Goal: Transaction & Acquisition: Book appointment/travel/reservation

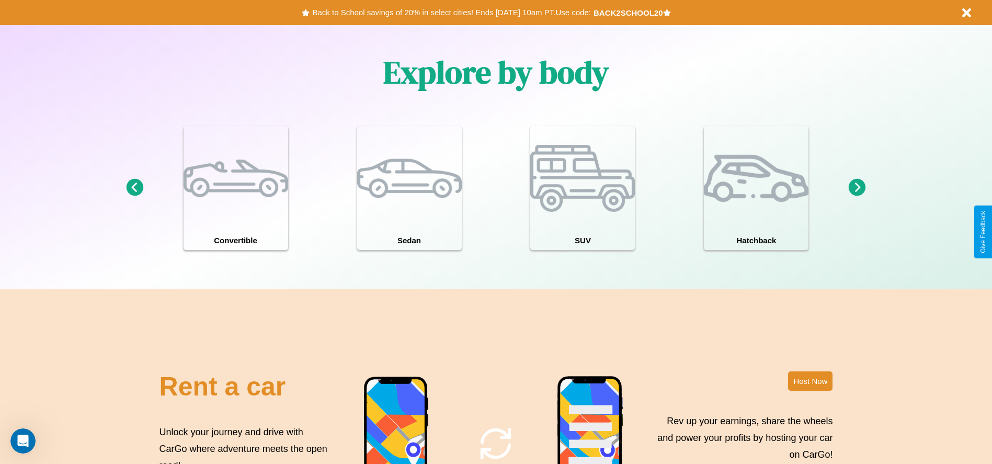
scroll to position [1501, 0]
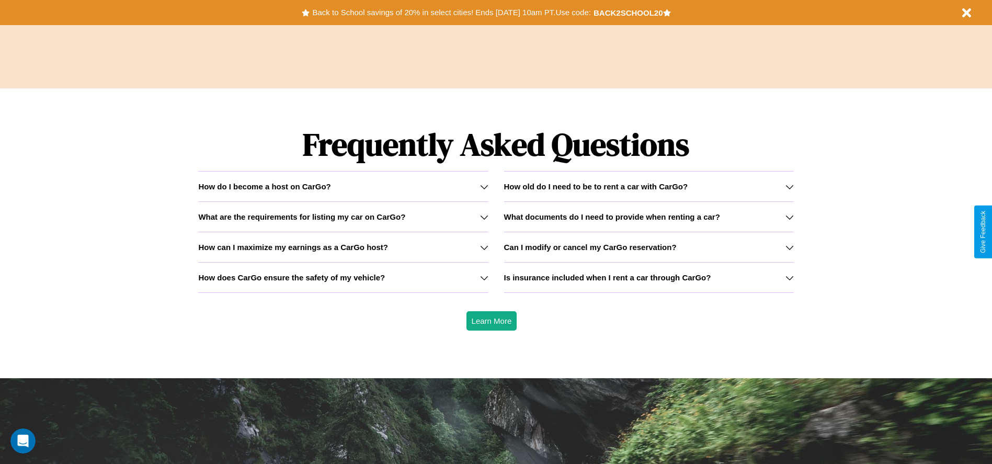
click at [484, 186] on icon at bounding box center [484, 187] width 8 height 8
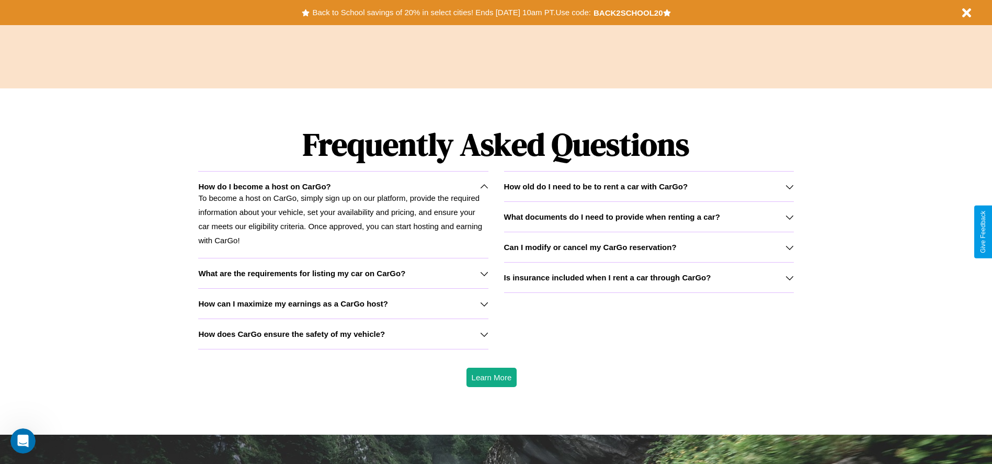
click at [484, 334] on icon at bounding box center [484, 334] width 8 height 8
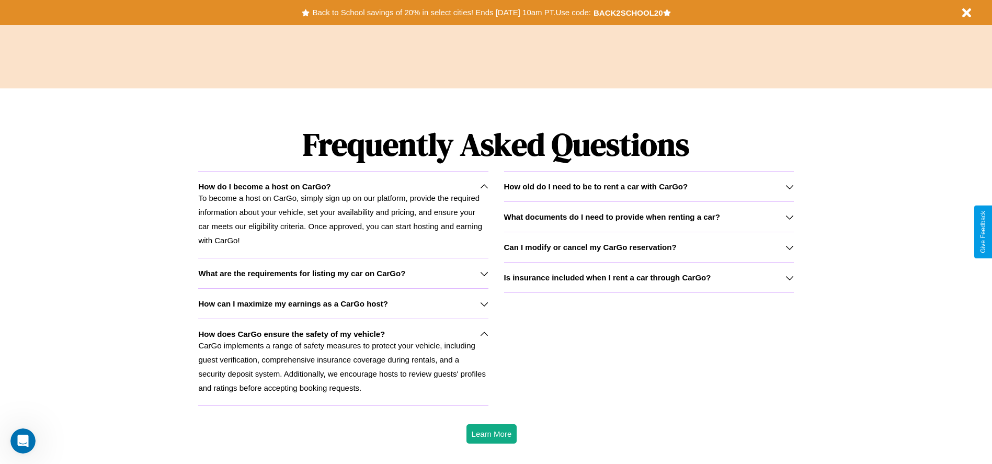
click at [649, 247] on h3 "Can I modify or cancel my CarGo reservation?" at bounding box center [590, 247] width 173 height 9
click at [789, 277] on icon at bounding box center [790, 278] width 8 height 8
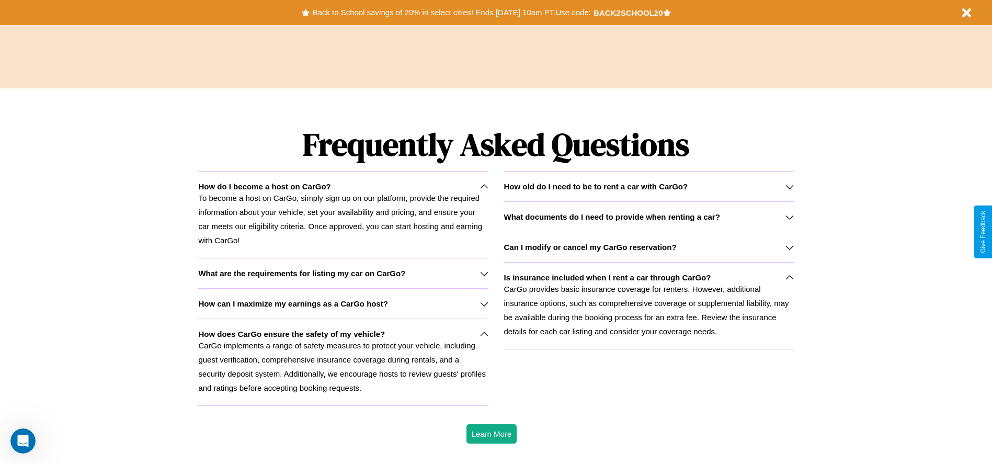
click at [649, 217] on h3 "What documents do I need to provide when renting a car?" at bounding box center [612, 216] width 216 height 9
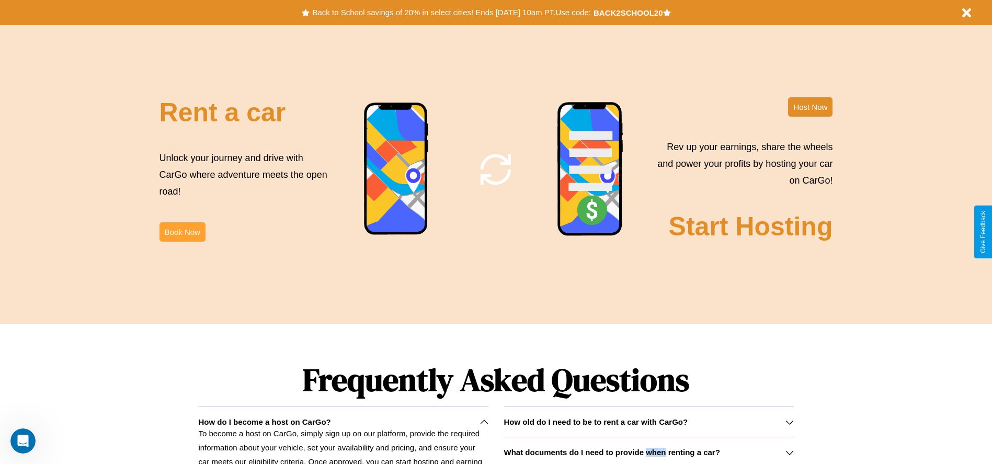
click at [182, 232] on button "Book Now" at bounding box center [183, 231] width 46 height 19
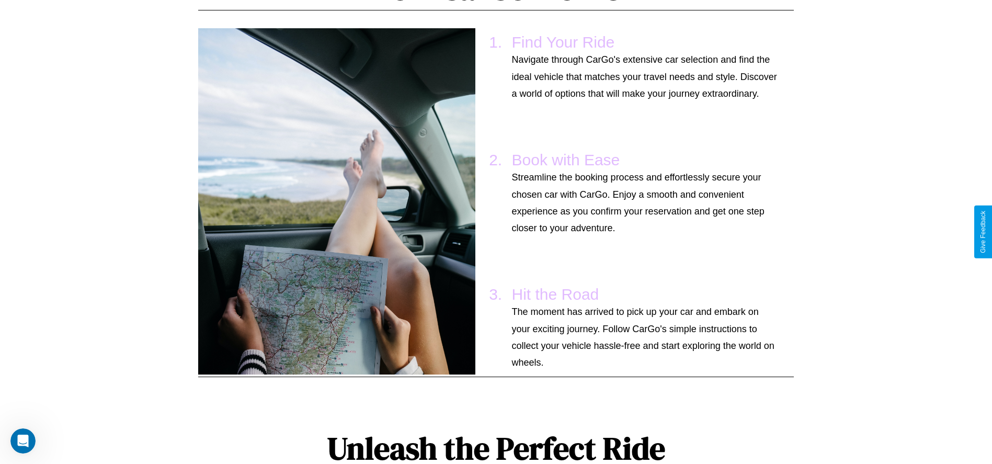
scroll to position [102, 0]
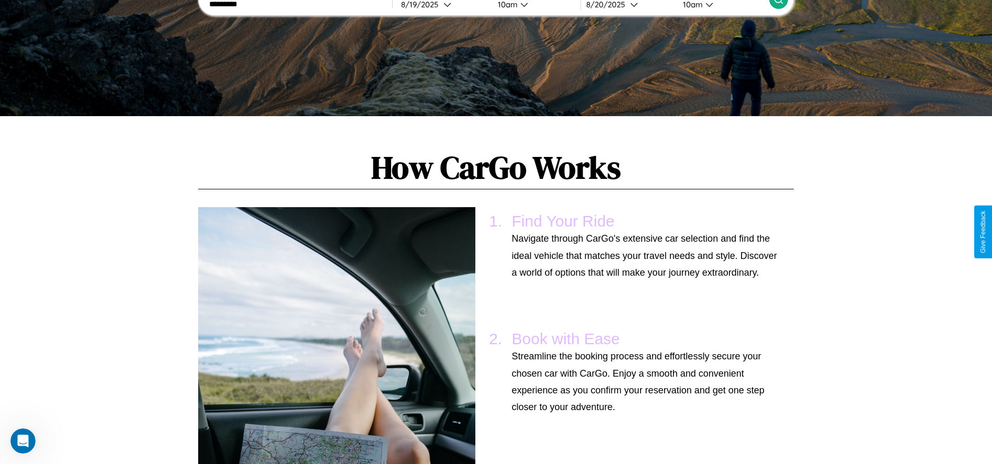
type input "*********"
